Goal: Information Seeking & Learning: Learn about a topic

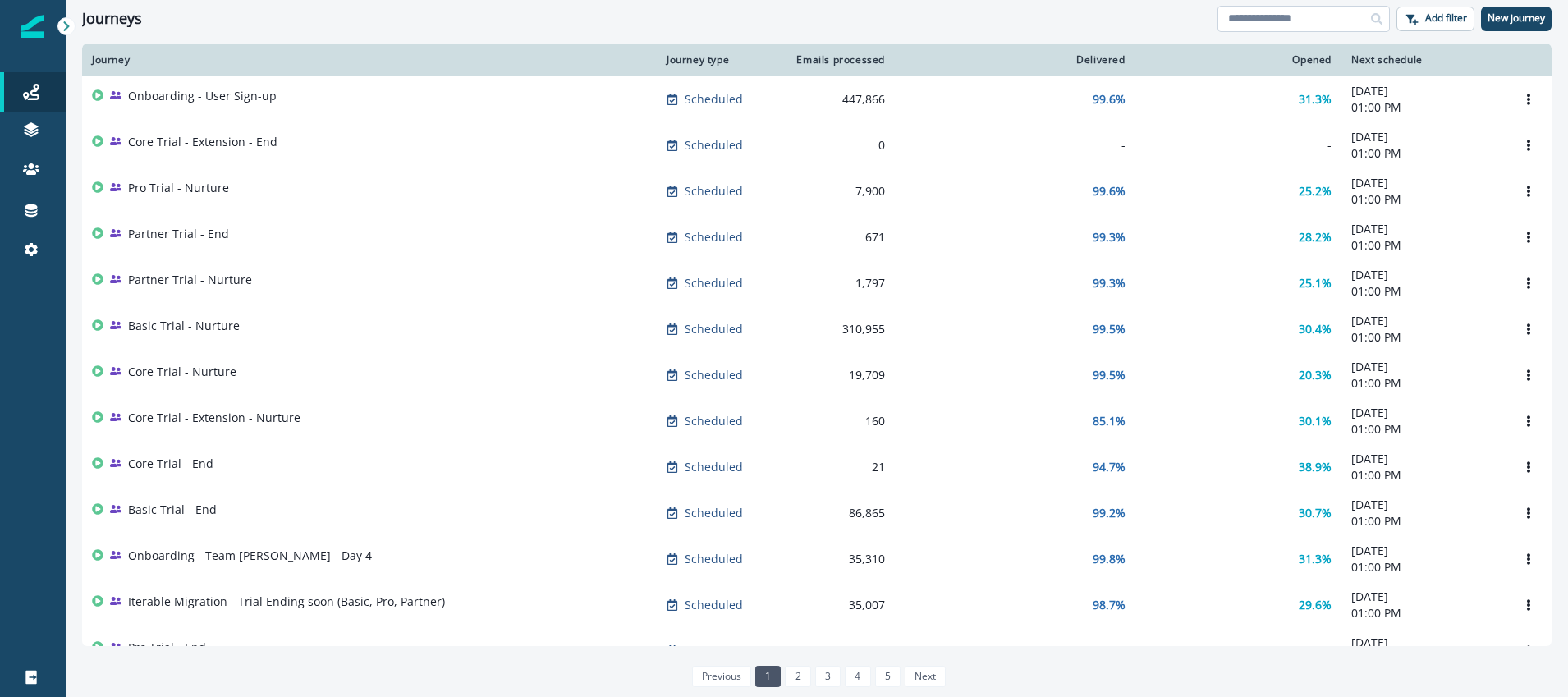
click at [1268, 14] on input at bounding box center [1303, 19] width 173 height 26
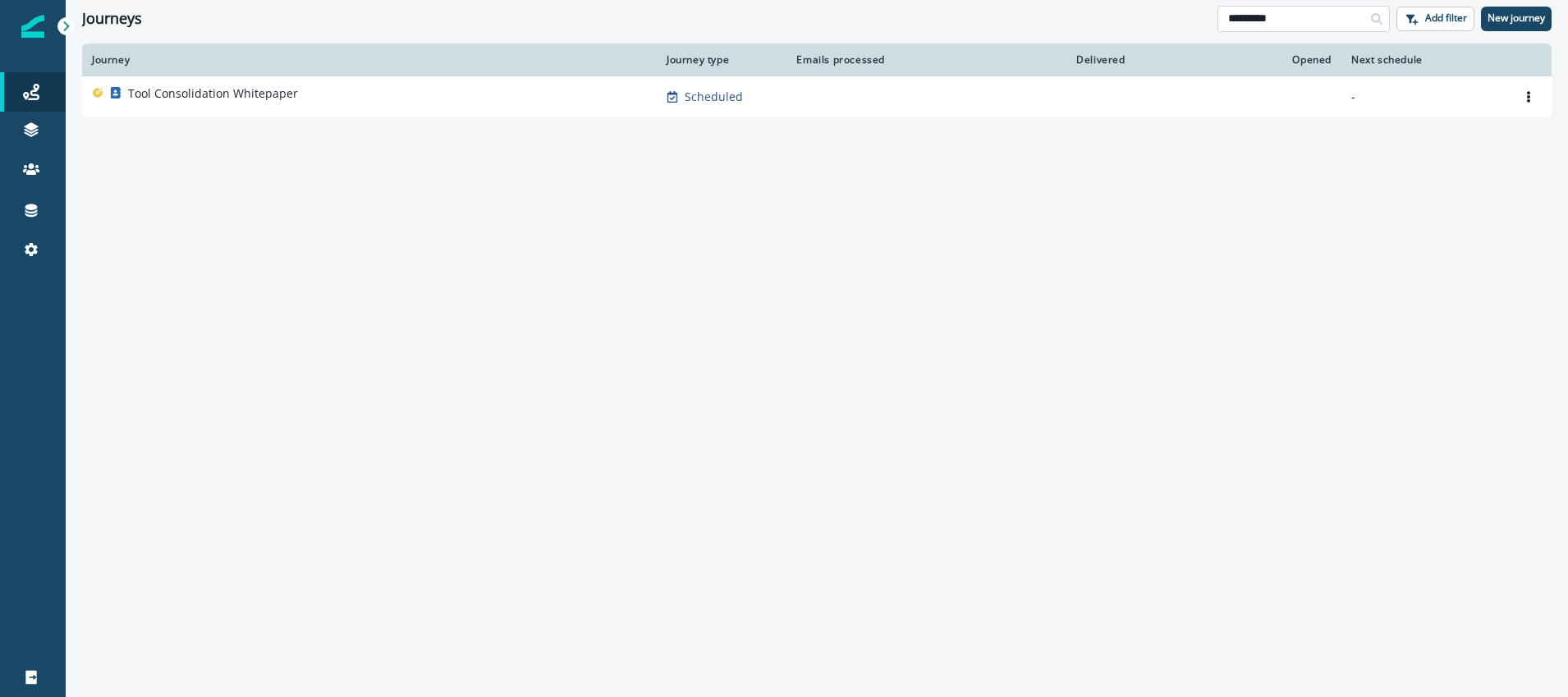
type input "*********"
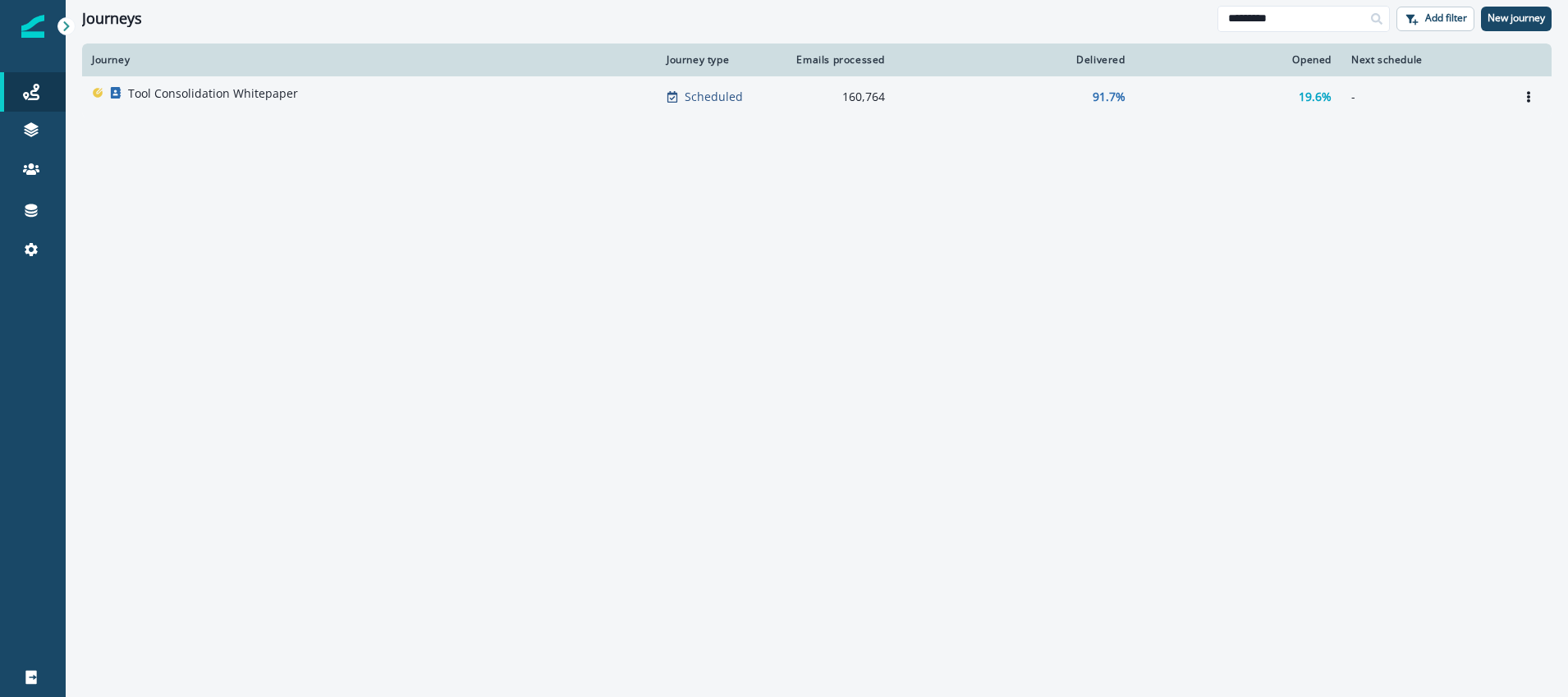
click at [210, 91] on p "Tool Consolidation Whitepaper" at bounding box center [214, 93] width 170 height 16
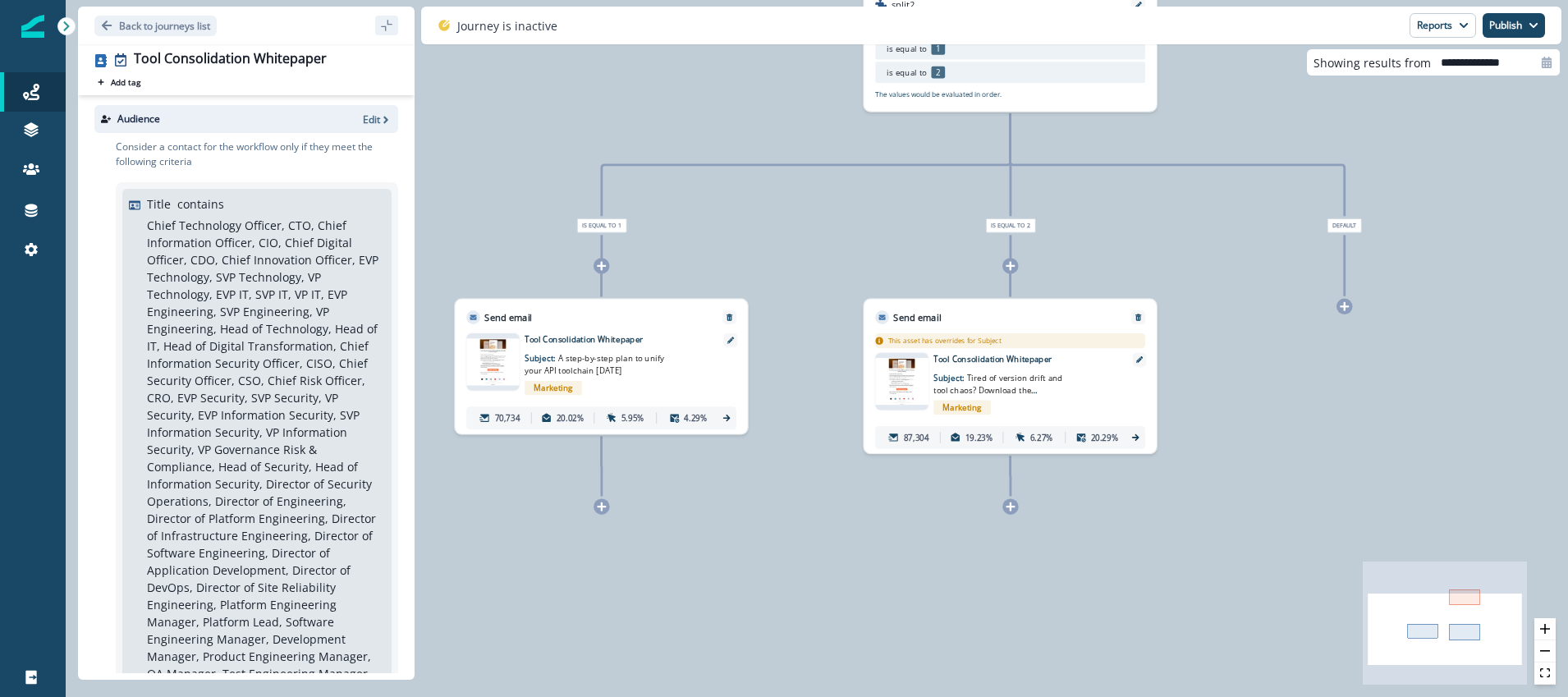
click at [727, 417] on icon at bounding box center [727, 418] width 11 height 11
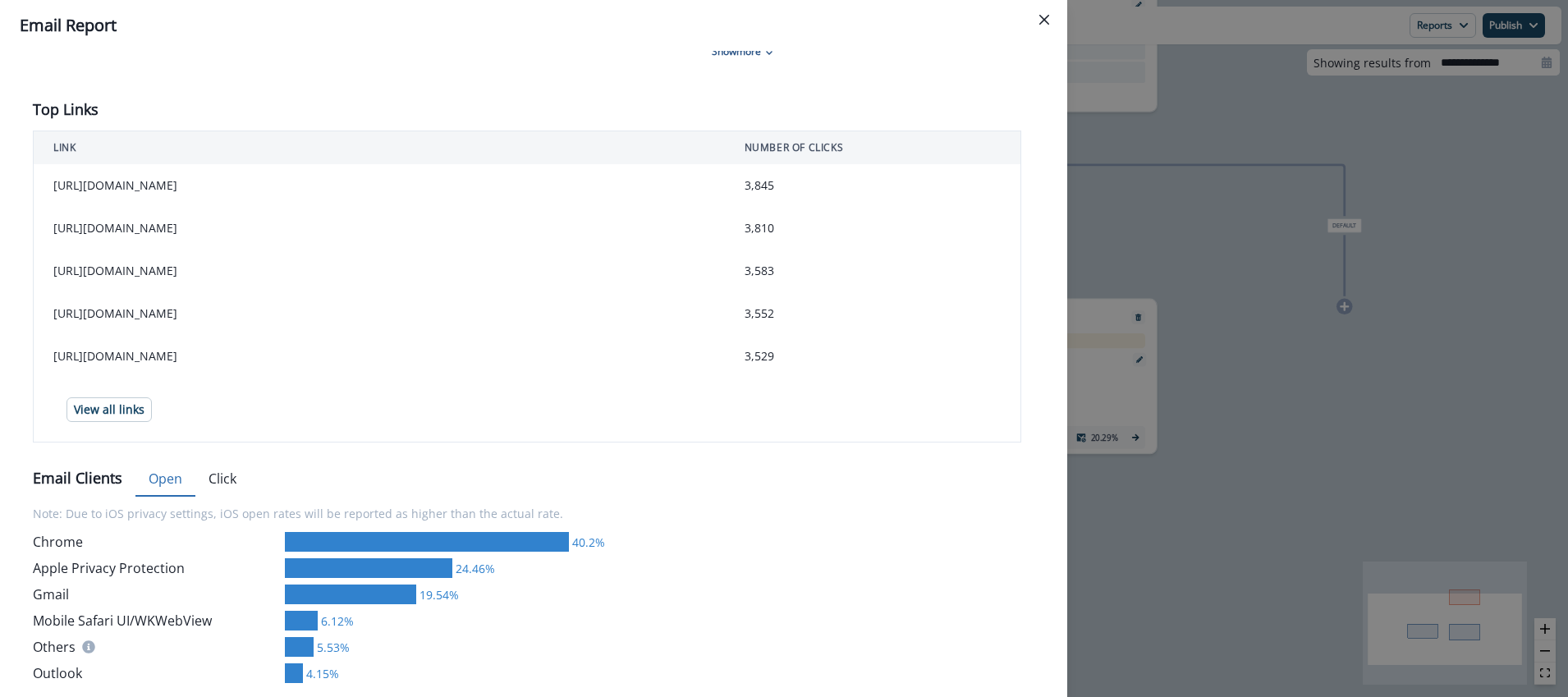
scroll to position [587, 0]
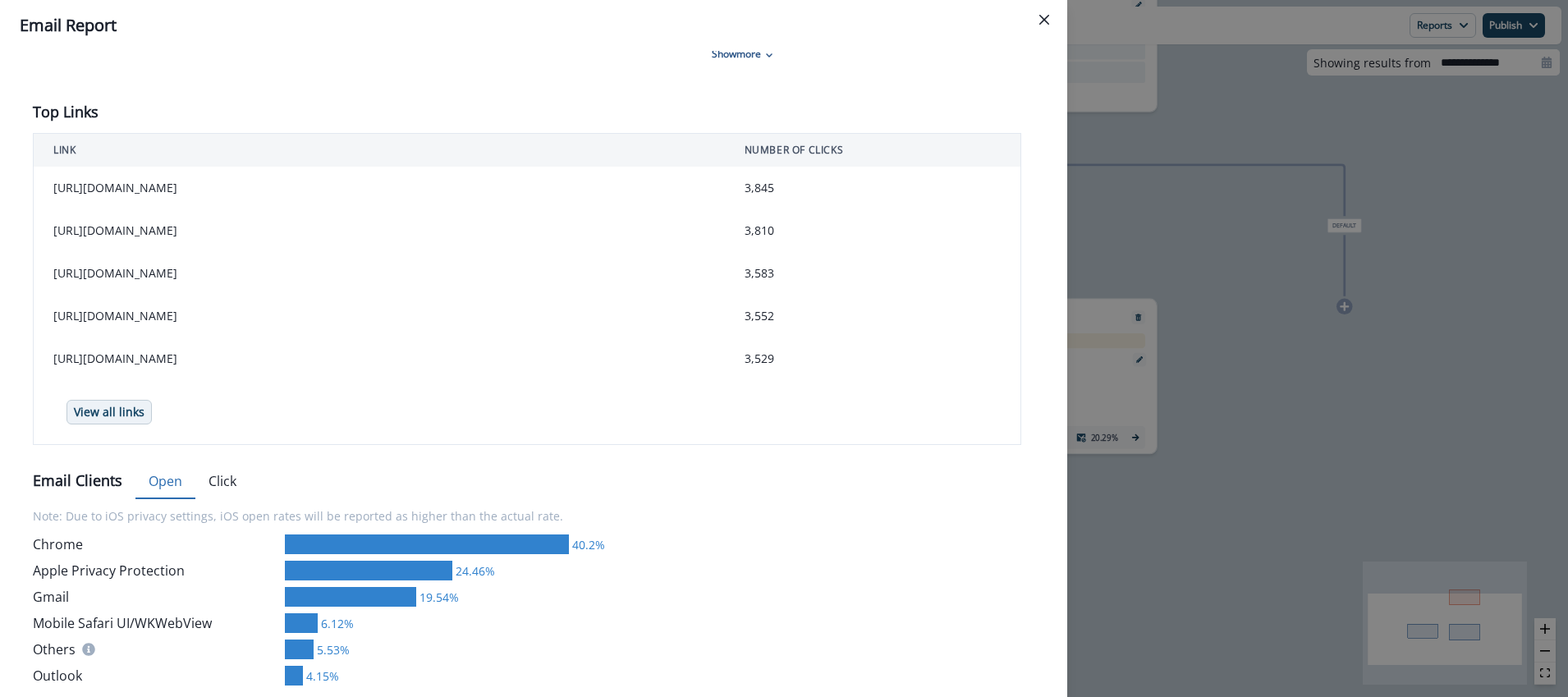
click at [124, 408] on button "View all links" at bounding box center [109, 412] width 85 height 25
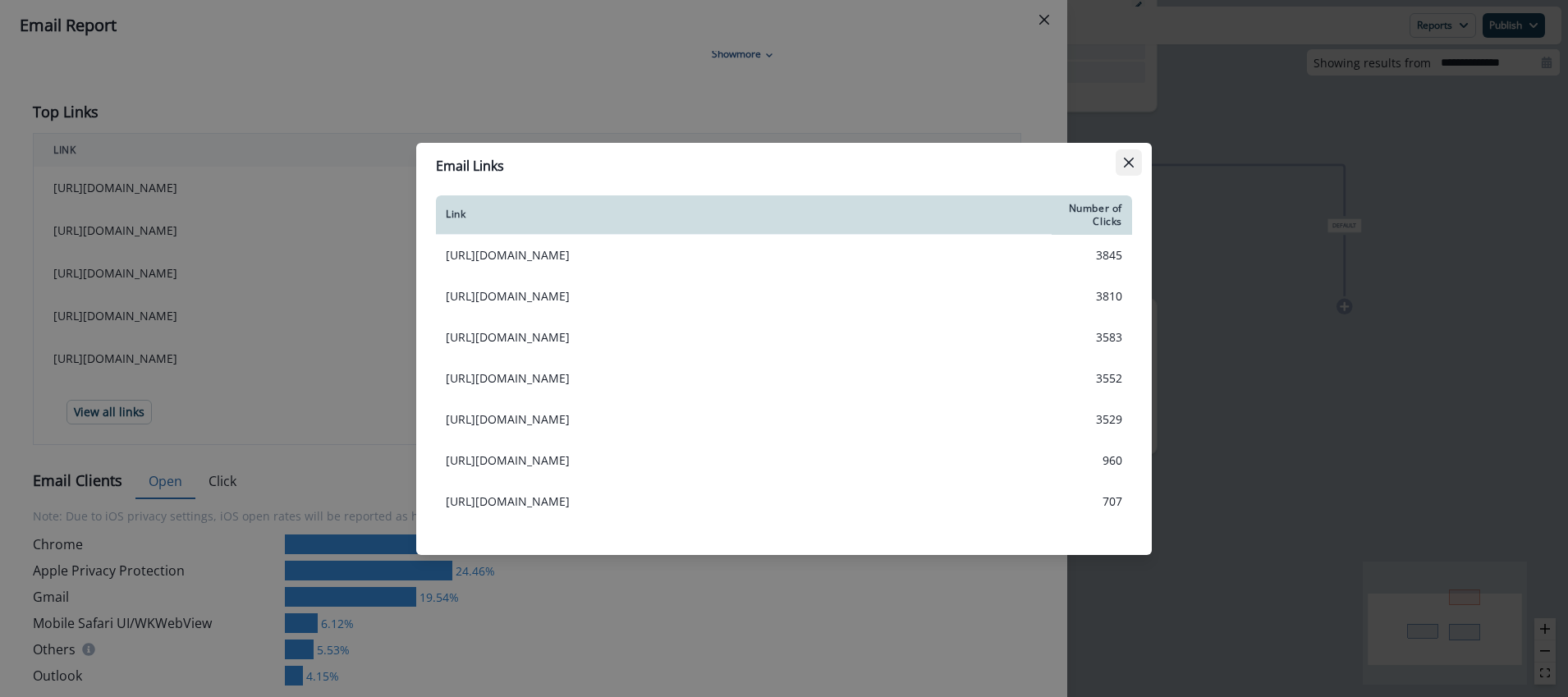
click at [1136, 160] on button "Close" at bounding box center [1128, 163] width 26 height 26
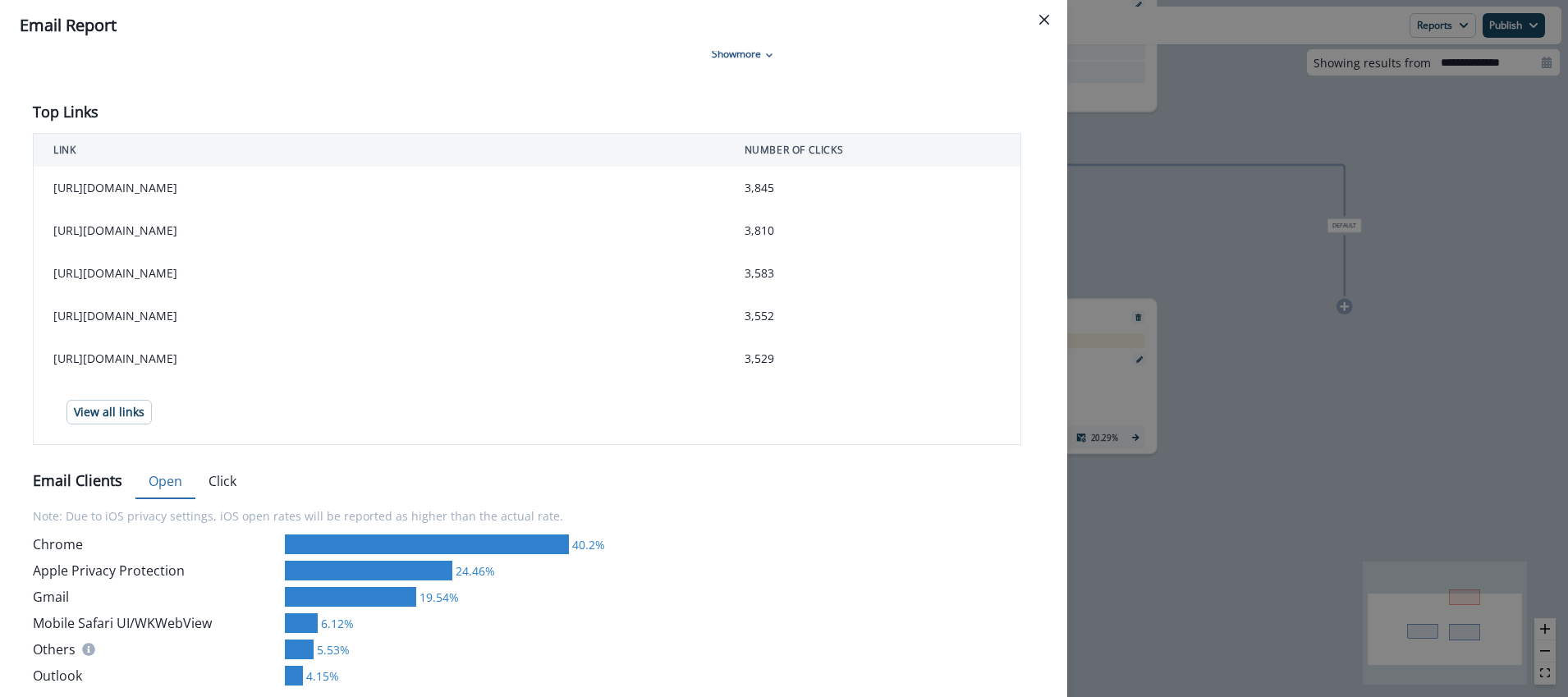
drag, startPoint x: 1043, startPoint y: 20, endPoint x: 1041, endPoint y: 29, distance: 9.2
click at [1043, 20] on icon "Close" at bounding box center [1045, 20] width 10 height 10
